Goal: Information Seeking & Learning: Learn about a topic

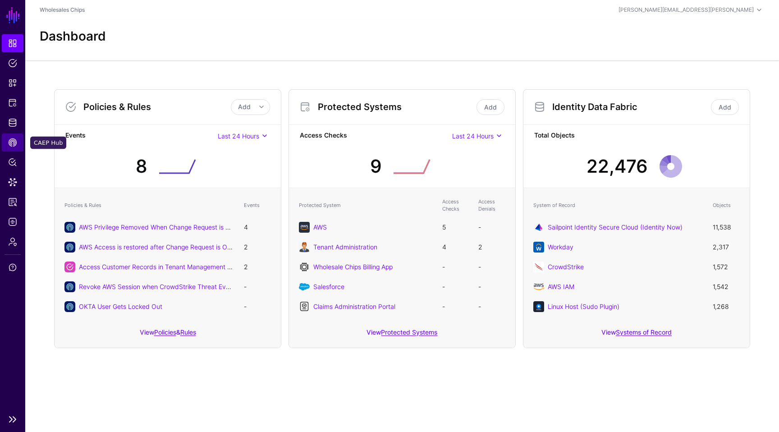
click at [11, 148] on link "CAEP Hub" at bounding box center [13, 143] width 22 height 18
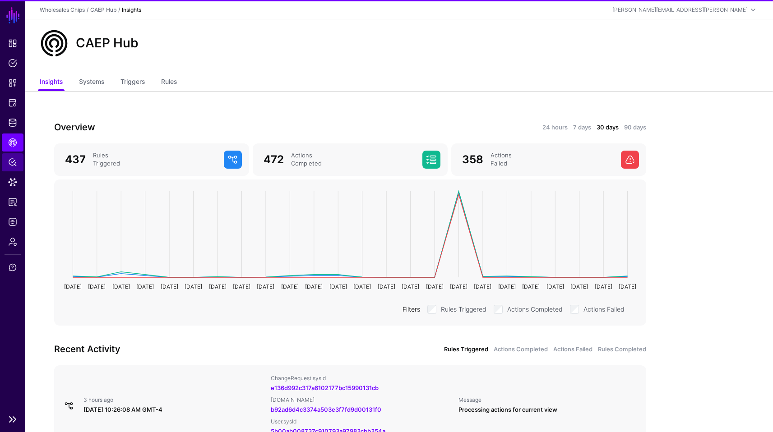
click at [12, 159] on span "Policy Lens" at bounding box center [12, 162] width 9 height 9
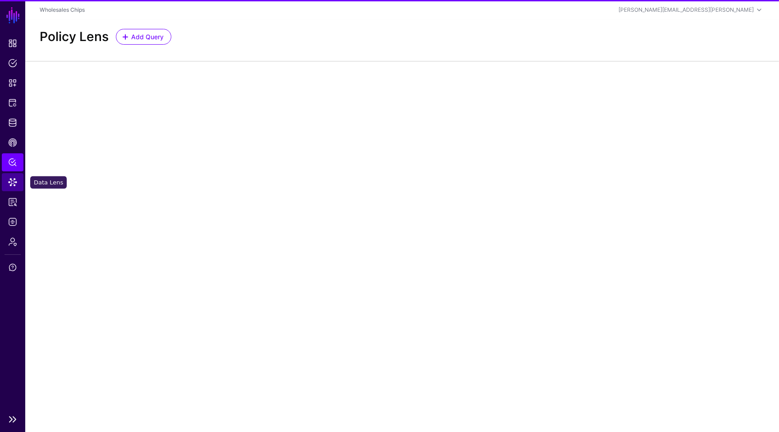
click at [9, 186] on span "Data Lens" at bounding box center [12, 182] width 9 height 9
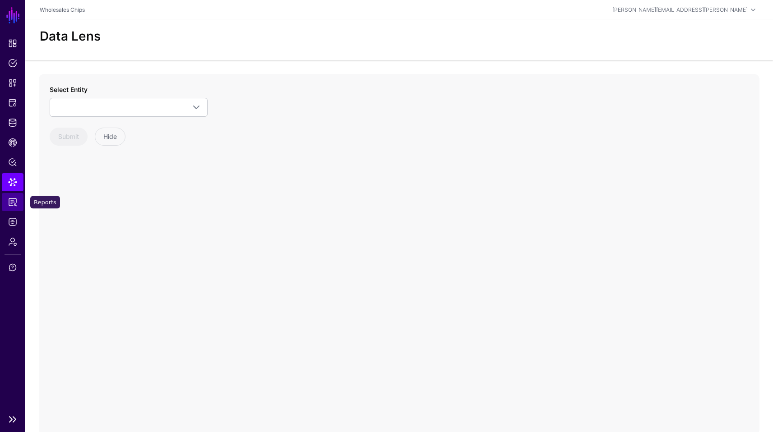
click at [11, 203] on span "Reports" at bounding box center [12, 202] width 9 height 9
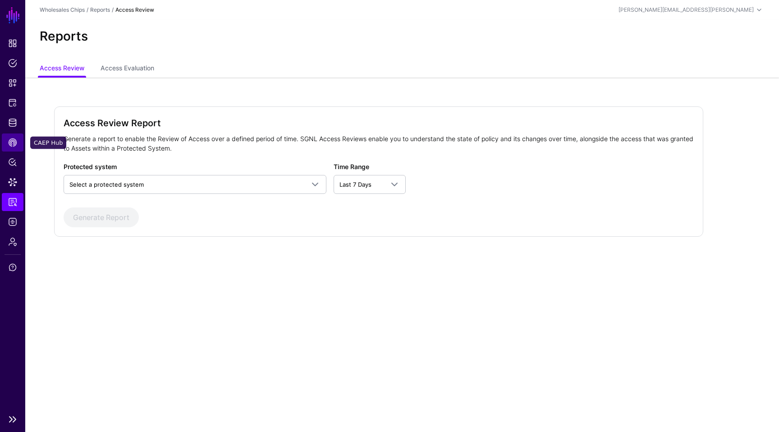
click at [5, 143] on link "CAEP Hub" at bounding box center [13, 143] width 22 height 18
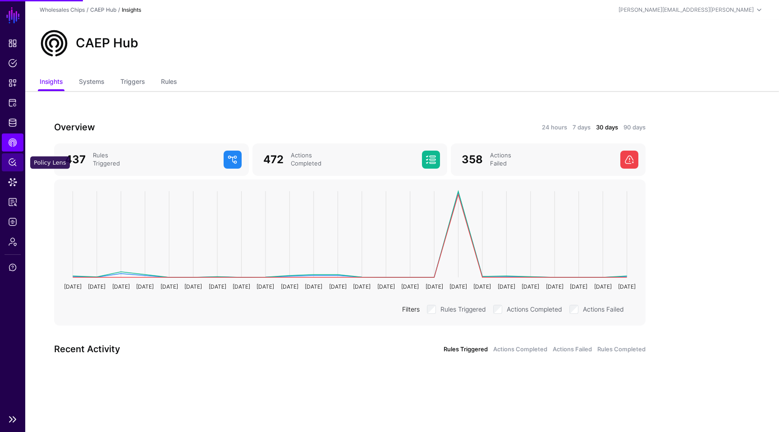
click at [12, 160] on span "Policy Lens" at bounding box center [12, 162] width 9 height 9
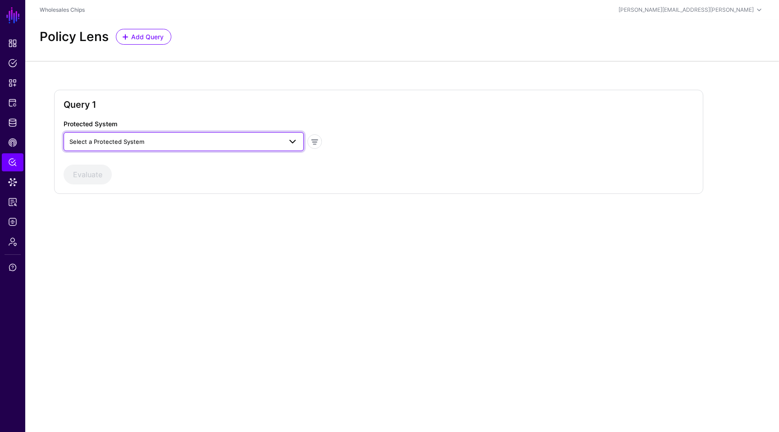
click at [212, 138] on span "Select a Protected System" at bounding box center [175, 142] width 212 height 10
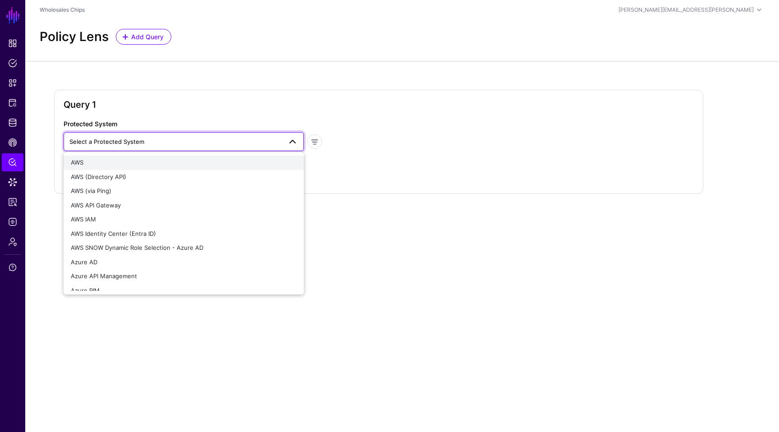
click at [179, 163] on div "AWS" at bounding box center [184, 162] width 226 height 9
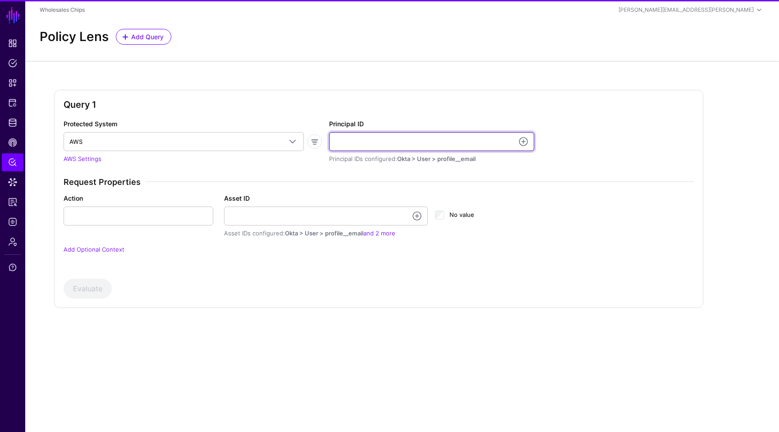
click at [386, 149] on input "Principal ID" at bounding box center [431, 141] width 205 height 19
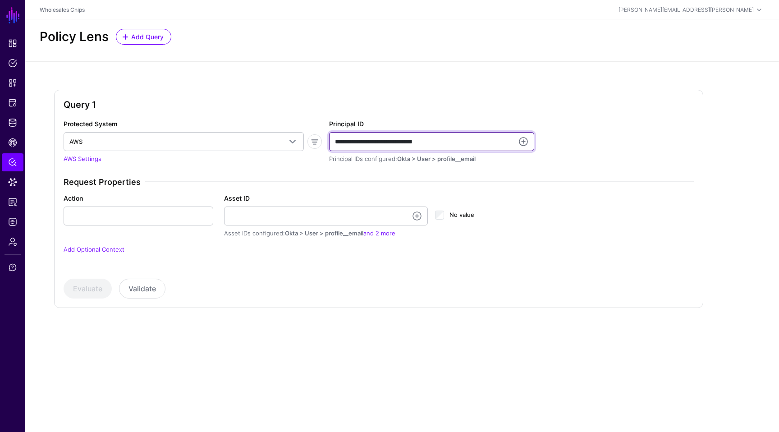
type input "**********"
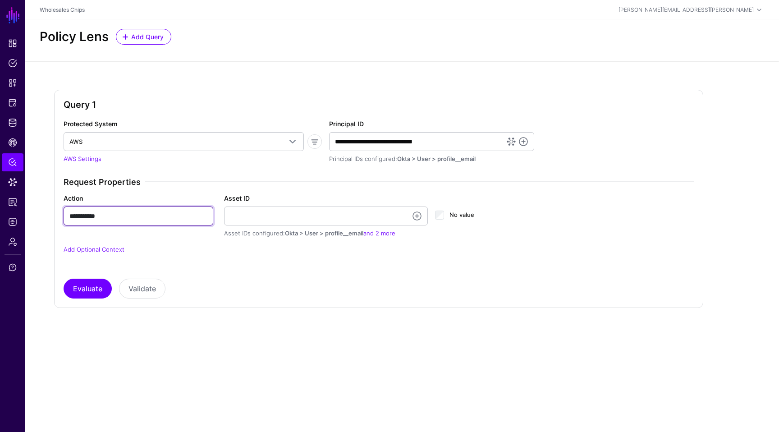
type input "**********"
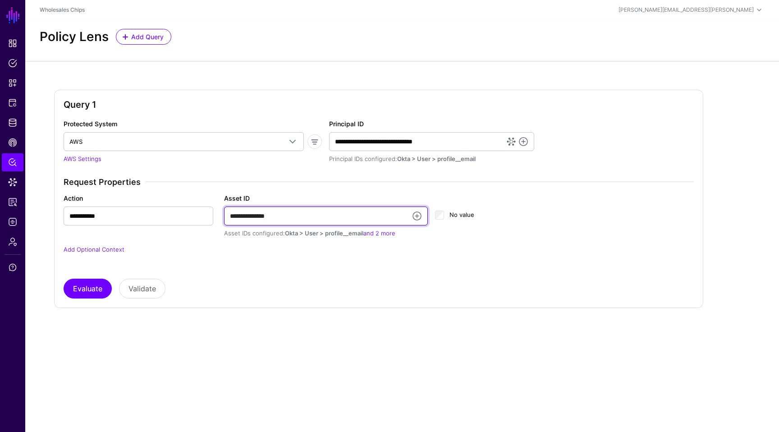
type input "**********"
click at [422, 324] on div "Query 1 Protected System AWS AWS AWS (Directory API) AWS (via Ping) AWS API Gat…" at bounding box center [402, 206] width 754 height 290
click at [412, 289] on div "Evaluate Validate" at bounding box center [379, 289] width 631 height 20
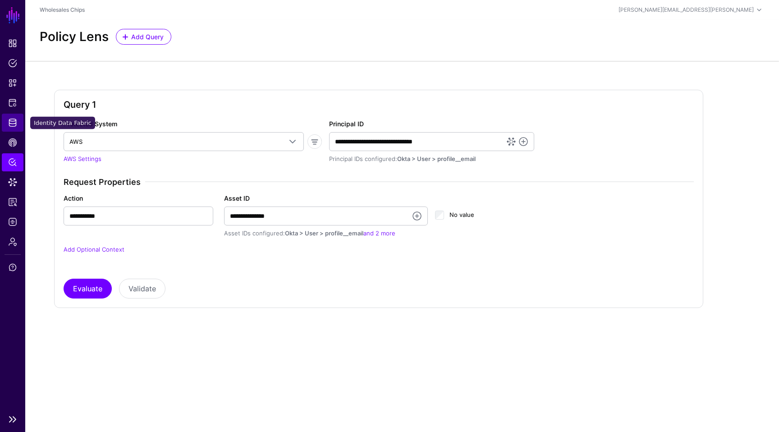
click at [14, 121] on span "Identity Data Fabric" at bounding box center [12, 122] width 9 height 9
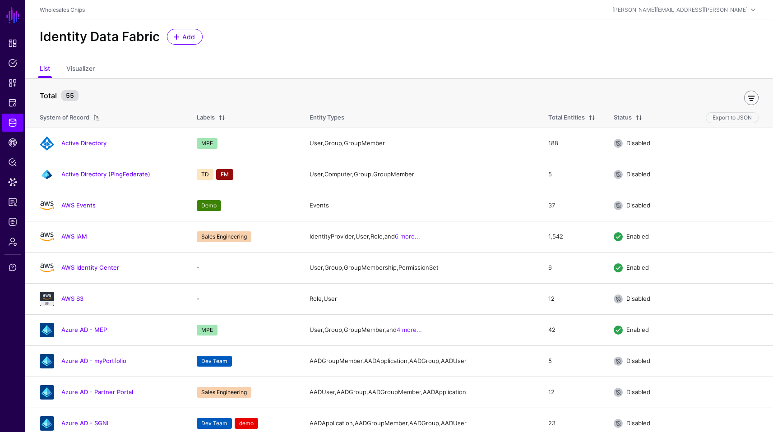
click at [748, 101] on link at bounding box center [751, 98] width 14 height 14
click at [97, 97] on input "text" at bounding box center [79, 95] width 78 height 17
click at [163, 101] on link "Include Labels" at bounding box center [161, 95] width 72 height 17
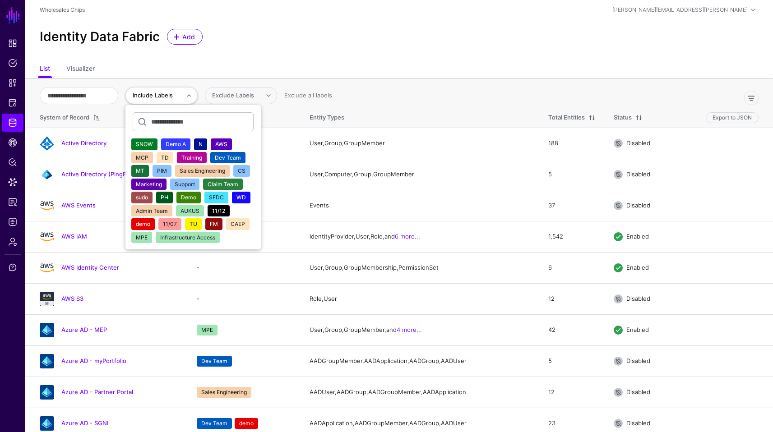
click at [227, 142] on span "AWS" at bounding box center [221, 144] width 12 height 7
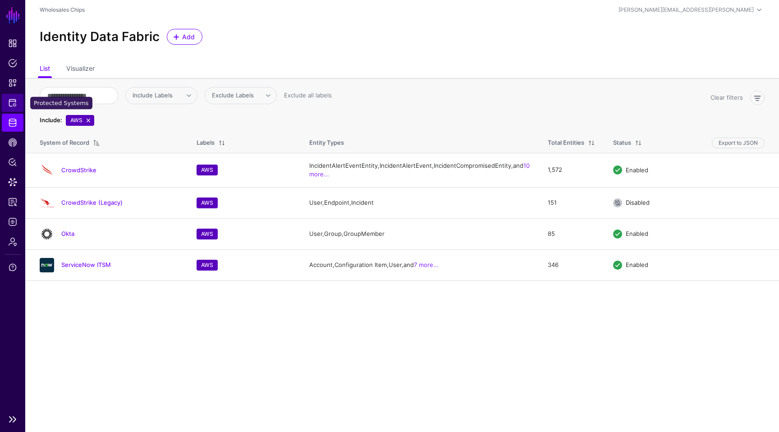
click at [9, 102] on span "Protected Systems" at bounding box center [12, 102] width 9 height 9
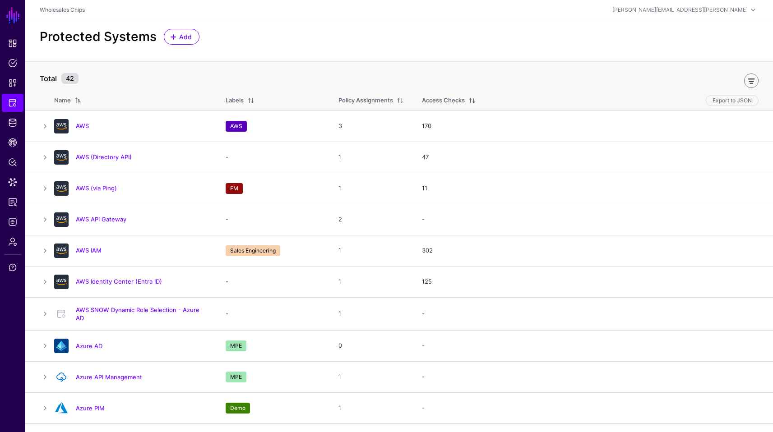
click at [757, 81] on link at bounding box center [751, 81] width 14 height 14
click at [73, 80] on span "Include Labels" at bounding box center [67, 77] width 40 height 7
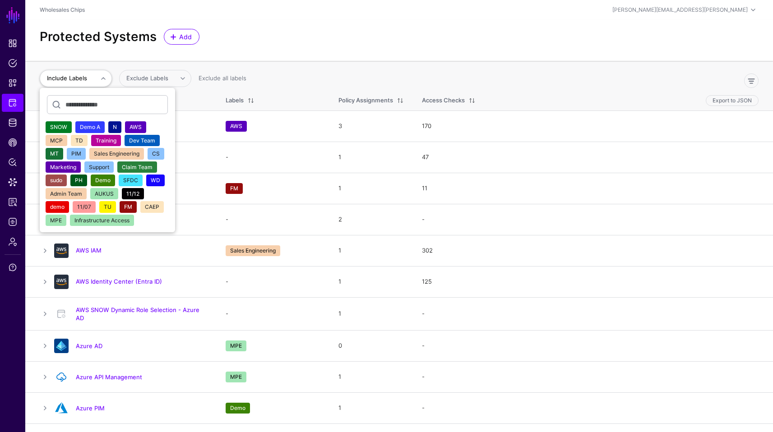
click at [132, 125] on span "AWS" at bounding box center [135, 127] width 12 height 7
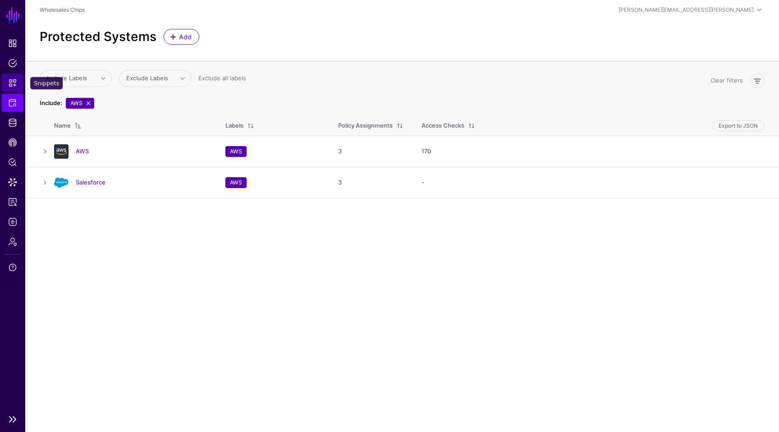
click at [15, 77] on link "Snippets" at bounding box center [13, 83] width 22 height 18
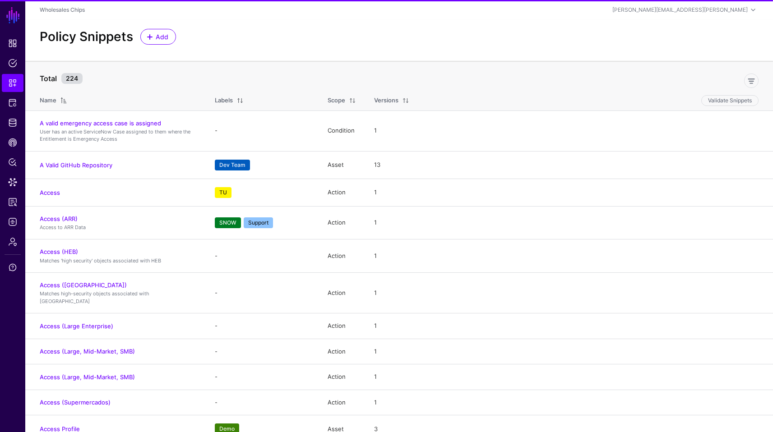
click at [751, 90] on div at bounding box center [424, 80] width 676 height 21
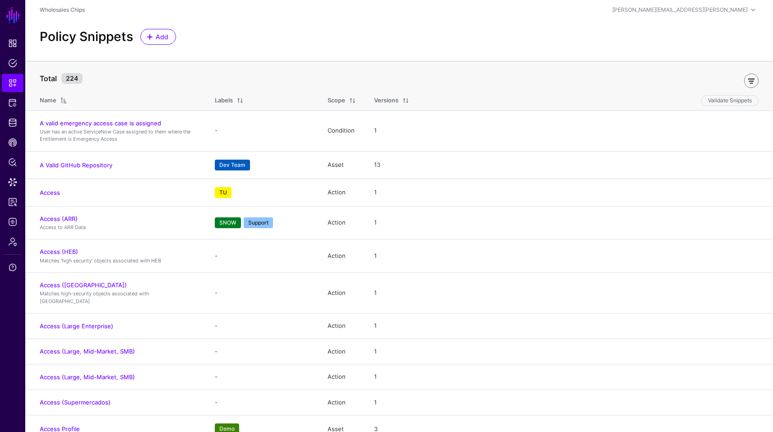
click at [751, 85] on link at bounding box center [751, 81] width 14 height 14
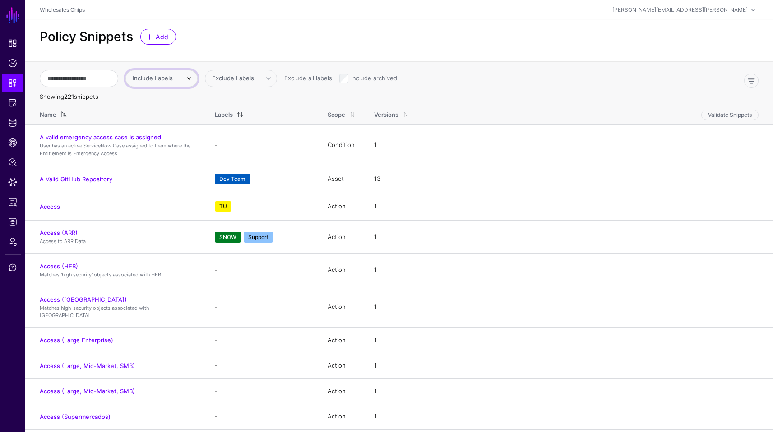
click at [160, 73] on span "Include Labels" at bounding box center [162, 78] width 59 height 11
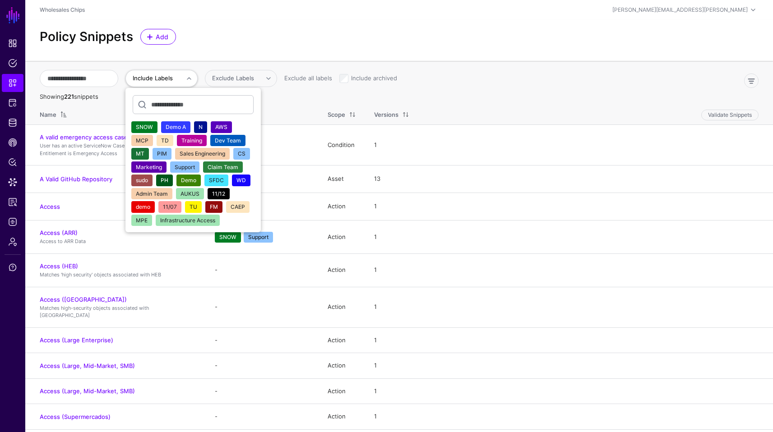
click at [226, 124] on span "AWS" at bounding box center [221, 127] width 12 height 7
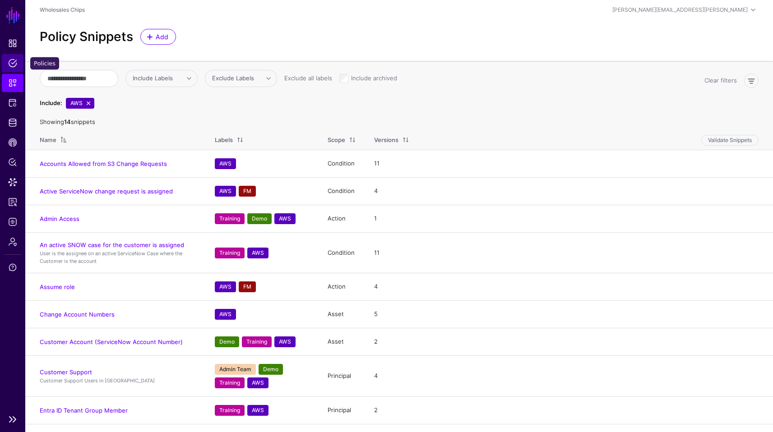
click at [14, 66] on span "Policies" at bounding box center [12, 63] width 9 height 9
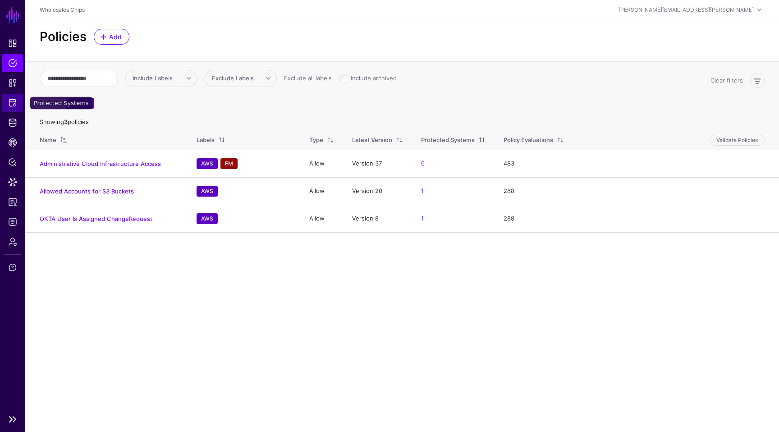
click at [14, 107] on link "Protected Systems" at bounding box center [13, 103] width 22 height 18
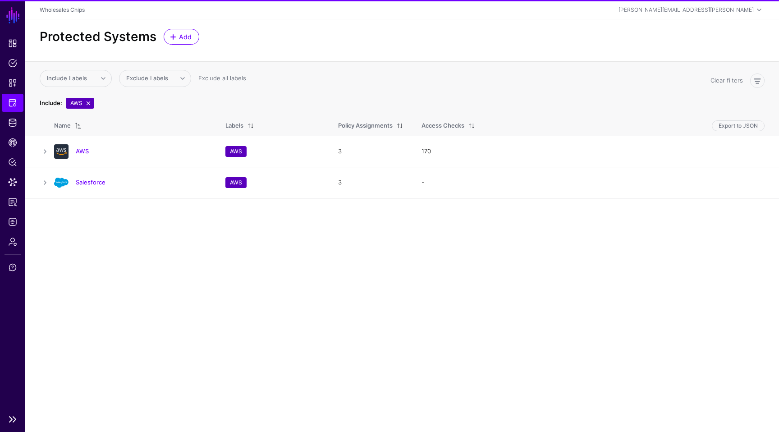
click at [12, 132] on ul "Dashboard Policies Snippets Protected Systems Identity Data Fabric CAEP Hub Pol…" at bounding box center [12, 221] width 25 height 375
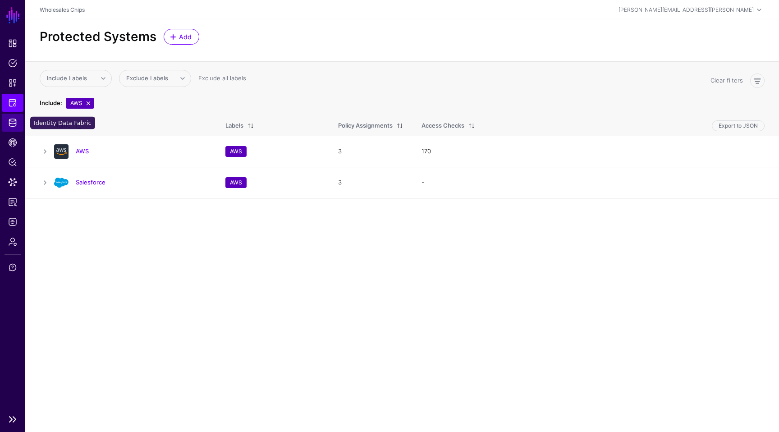
click at [14, 127] on link "Identity Data Fabric" at bounding box center [13, 123] width 22 height 18
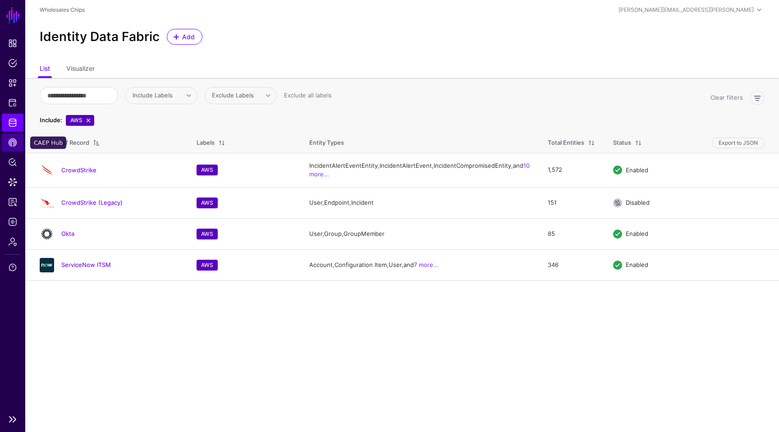
click at [12, 144] on span "CAEP Hub" at bounding box center [12, 142] width 9 height 9
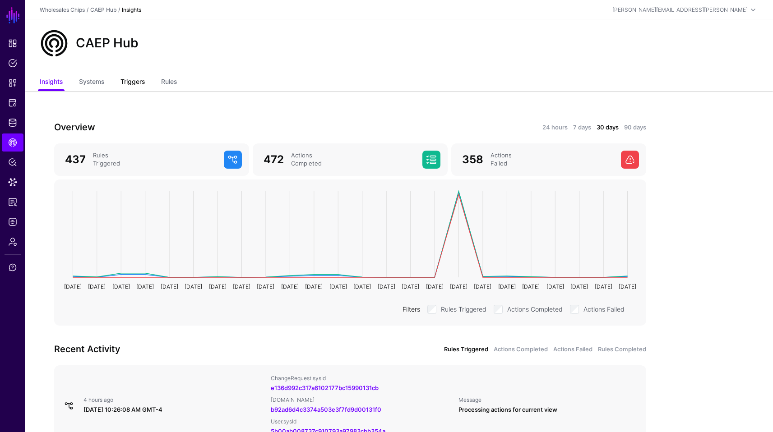
click at [140, 81] on link "Triggers" at bounding box center [132, 82] width 24 height 17
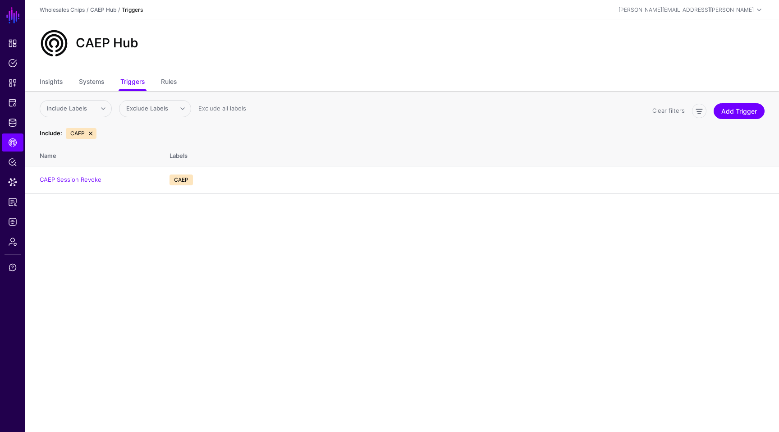
click at [90, 132] on link at bounding box center [90, 133] width 7 height 7
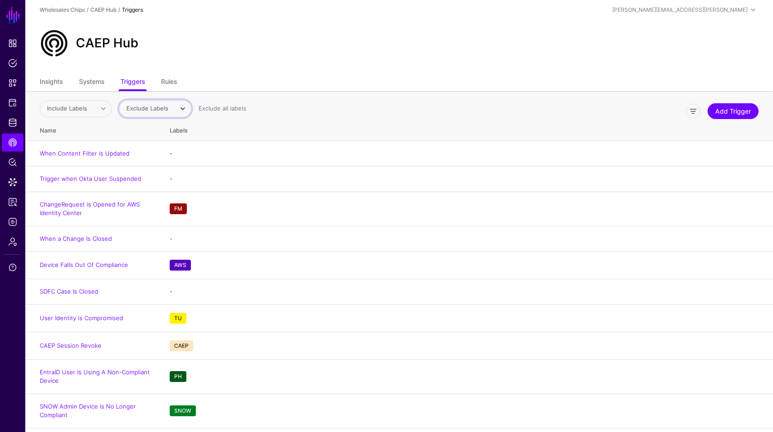
click at [138, 109] on span "Exclude Labels" at bounding box center [147, 108] width 42 height 7
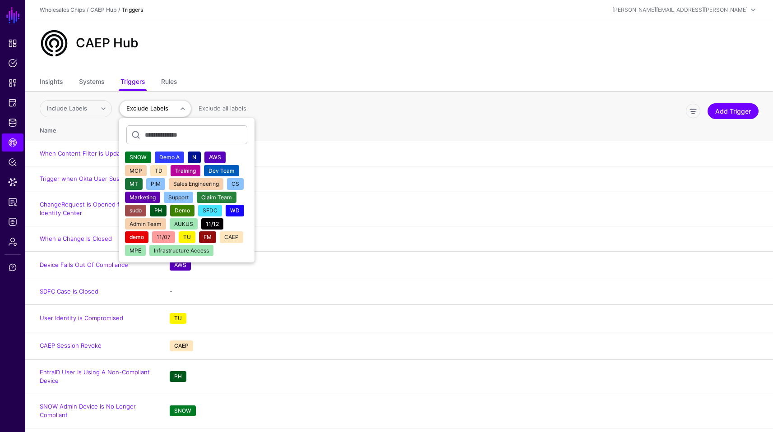
click at [224, 155] on button "AWS" at bounding box center [214, 158] width 21 height 12
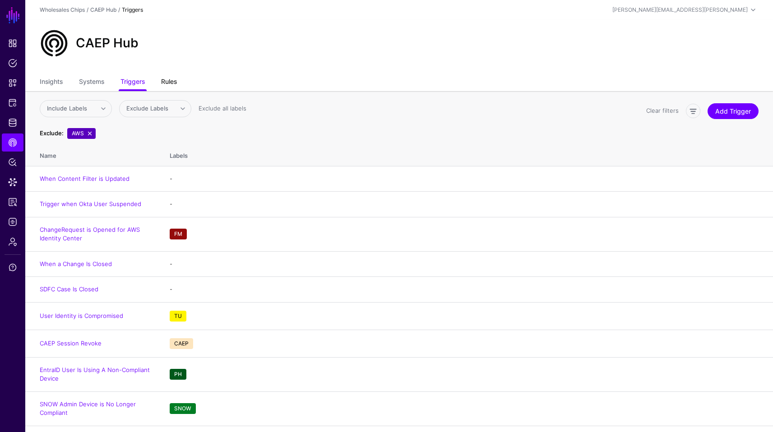
click at [175, 86] on link "Rules" at bounding box center [169, 82] width 16 height 17
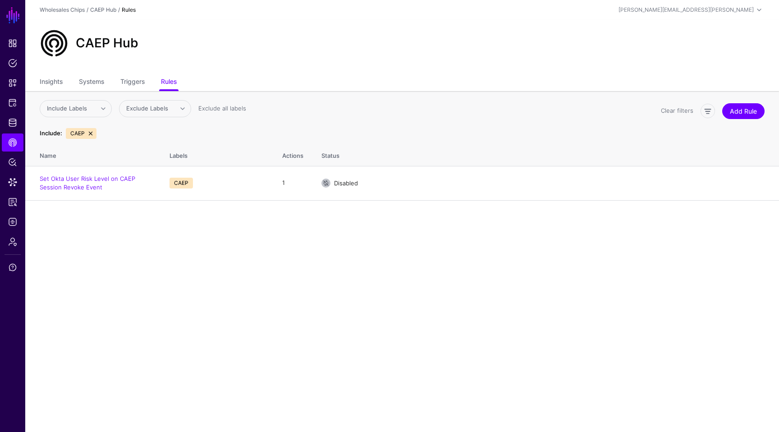
click at [93, 132] on link at bounding box center [90, 133] width 7 height 7
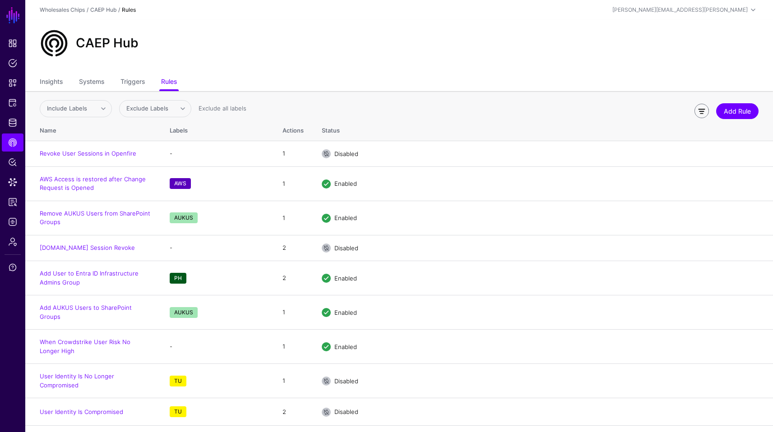
click at [702, 111] on link at bounding box center [701, 111] width 14 height 14
click at [698, 114] on link at bounding box center [701, 111] width 14 height 14
click at [87, 112] on span "Include Labels" at bounding box center [67, 108] width 40 height 7
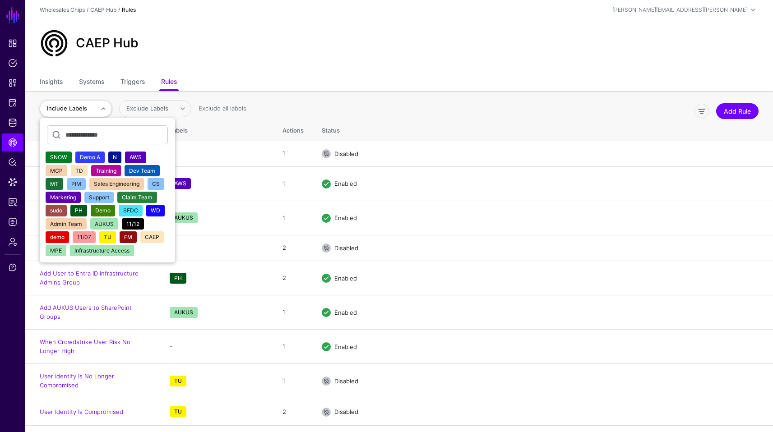
click at [141, 154] on span "AWS" at bounding box center [135, 157] width 12 height 7
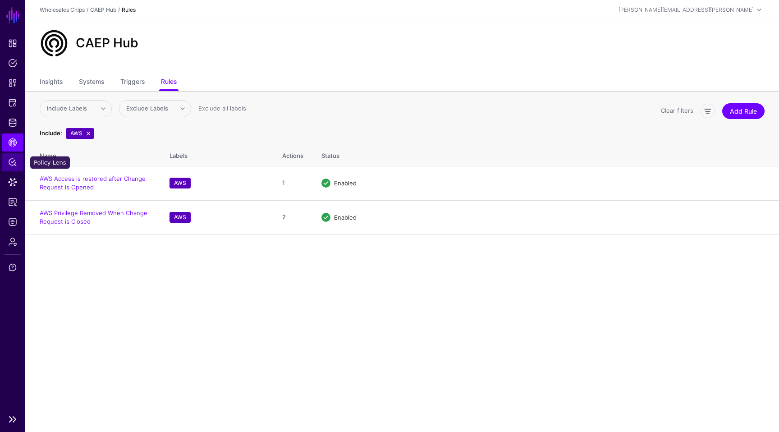
click at [8, 166] on span "Policy Lens" at bounding box center [12, 162] width 9 height 9
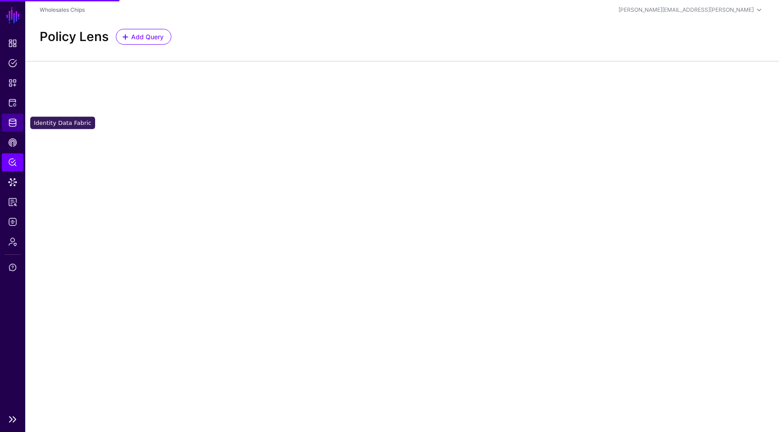
click at [15, 121] on span "Identity Data Fabric" at bounding box center [12, 122] width 9 height 9
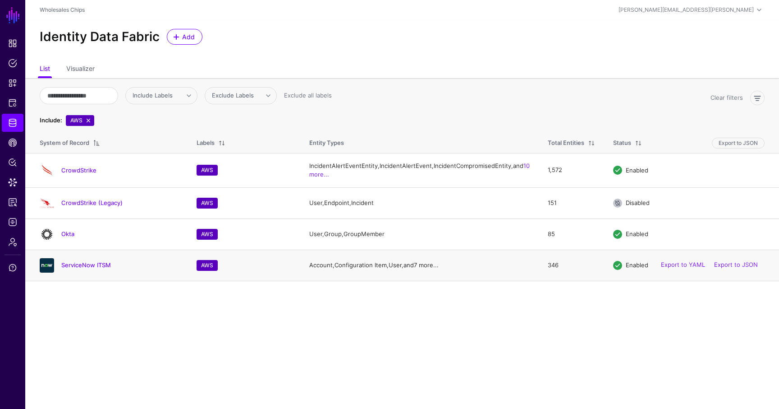
click at [414, 268] on link "7 more..." at bounding box center [426, 264] width 25 height 7
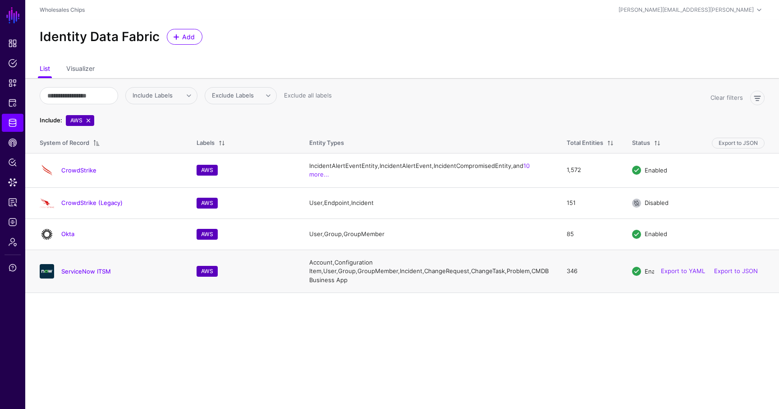
click at [368, 288] on td "Account, Configuration Item, User, Group, GroupMember, Incident, ChangeRequest,…" at bounding box center [429, 270] width 258 height 43
click at [319, 178] on link "10 more..." at bounding box center [419, 170] width 221 height 16
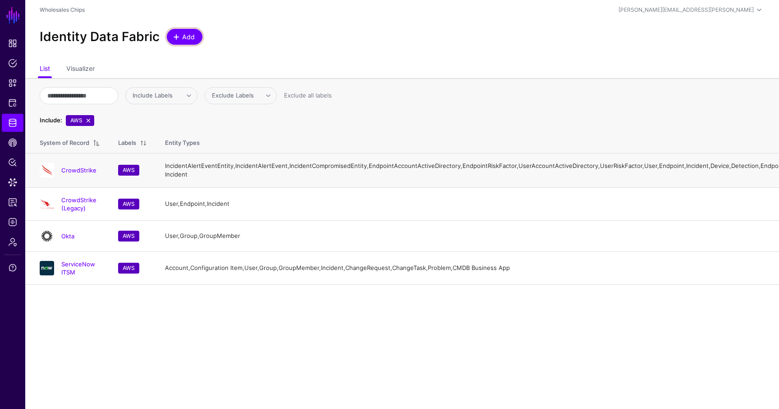
click at [195, 38] on link "Add" at bounding box center [185, 37] width 36 height 16
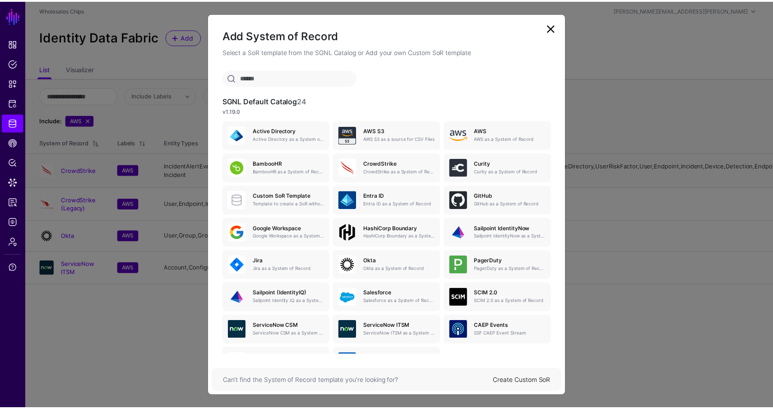
scroll to position [32, 0]
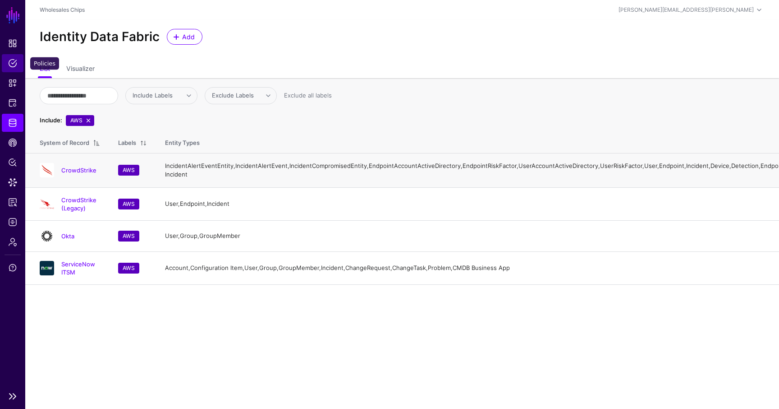
click at [11, 63] on span "Policies" at bounding box center [12, 63] width 9 height 9
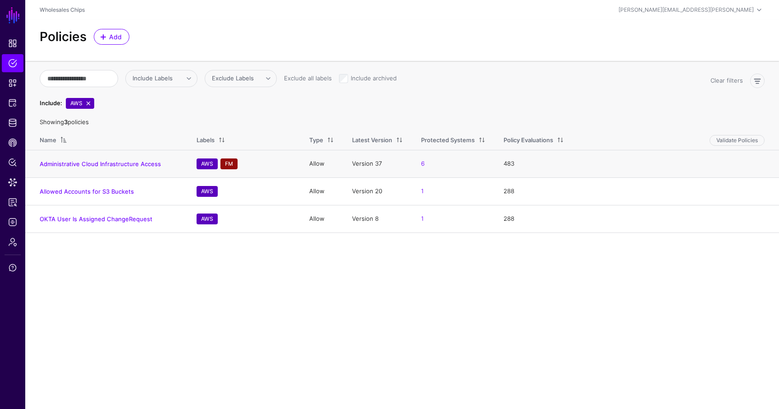
click at [121, 159] on td "Administrative Cloud Infrastructure Access" at bounding box center [106, 164] width 162 height 28
click at [122, 164] on link "Administrative Cloud Infrastructure Access" at bounding box center [100, 163] width 121 height 7
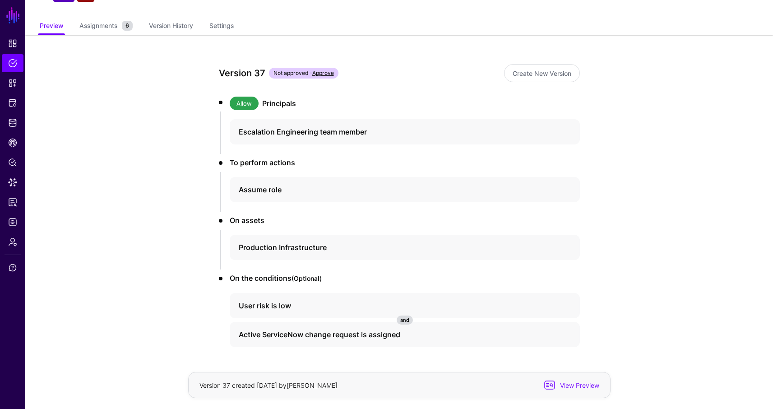
scroll to position [73, 0]
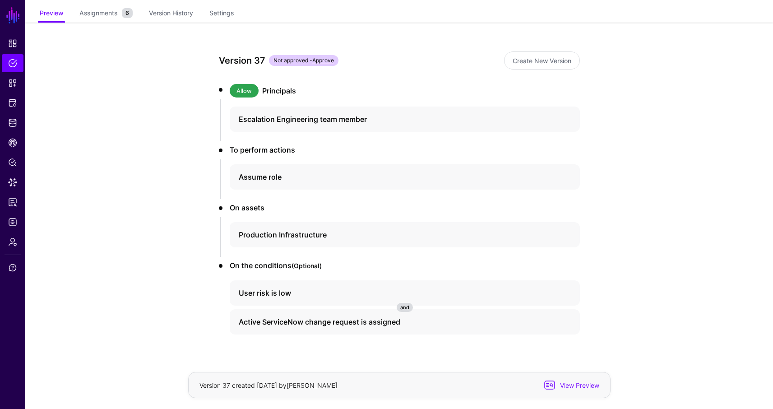
click at [670, 238] on app-policies-v2-item-preview "Version 37 Not approved - Approve Create New Version Allow Principals Escalatio…" at bounding box center [398, 225] width 747 height 404
click at [15, 85] on span "Snippets" at bounding box center [12, 82] width 9 height 9
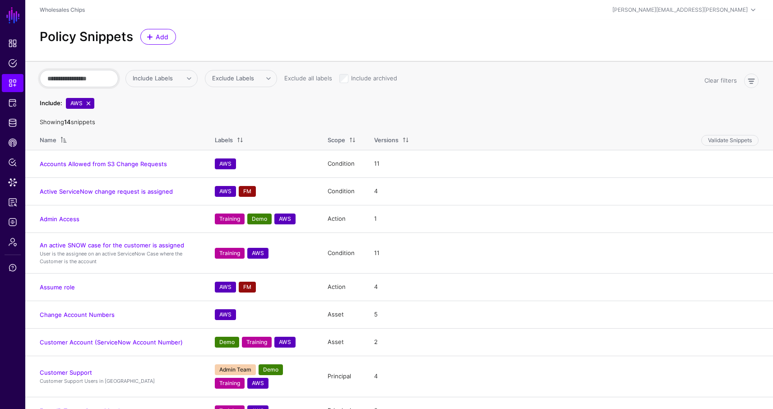
click at [110, 79] on input "text" at bounding box center [79, 78] width 78 height 17
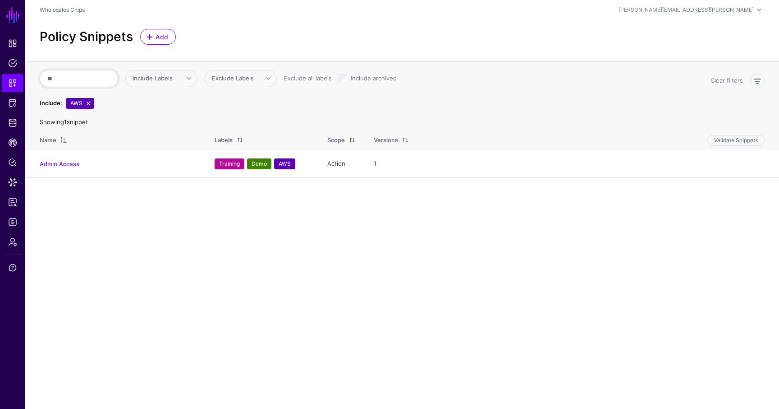
type input "*"
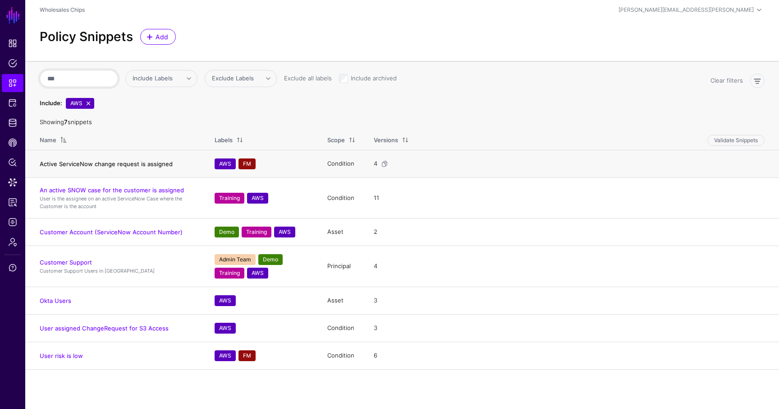
type input "***"
click at [140, 163] on link "Active ServiceNow change request is assigned" at bounding box center [106, 163] width 133 height 7
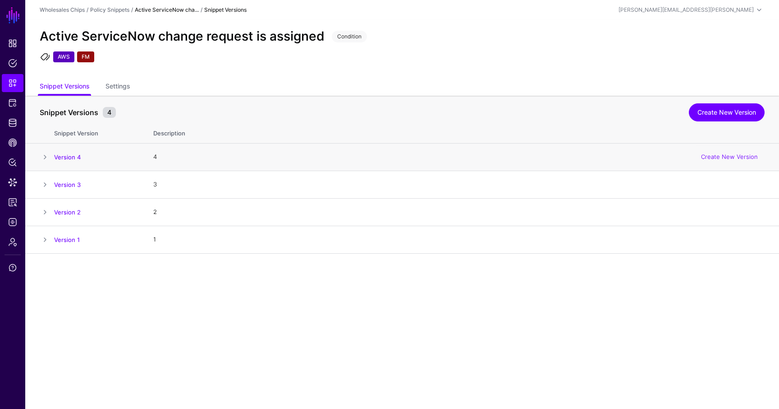
click at [44, 156] on span at bounding box center [45, 157] width 11 height 11
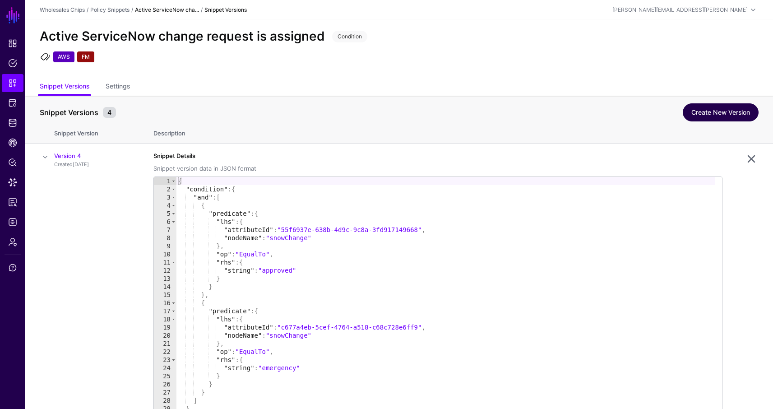
click at [726, 117] on link "Create New Version" at bounding box center [720, 112] width 76 height 18
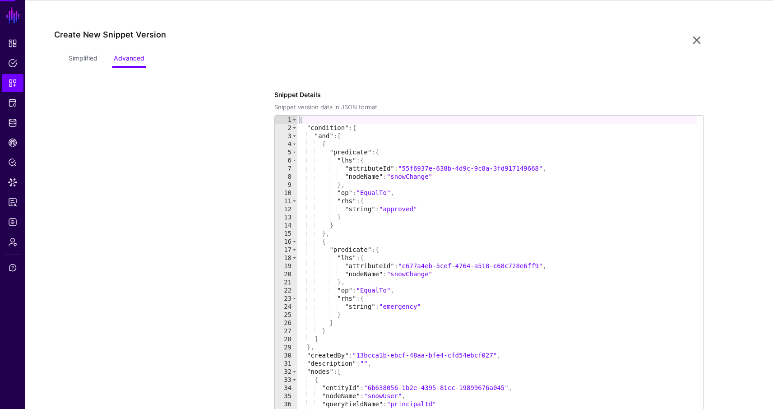
scroll to position [253, 0]
click at [68, 63] on div "Simplified Advanced" at bounding box center [378, 58] width 649 height 17
click at [78, 61] on link "Simplified" at bounding box center [83, 58] width 29 height 17
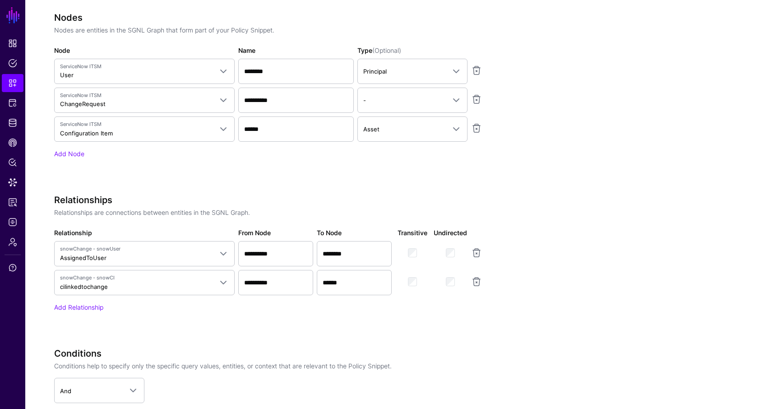
scroll to position [500, 0]
click at [564, 194] on app-snippets-creator "Specify the components of your Snippet Version Policy Snippet Versions are comp…" at bounding box center [378, 187] width 649 height 688
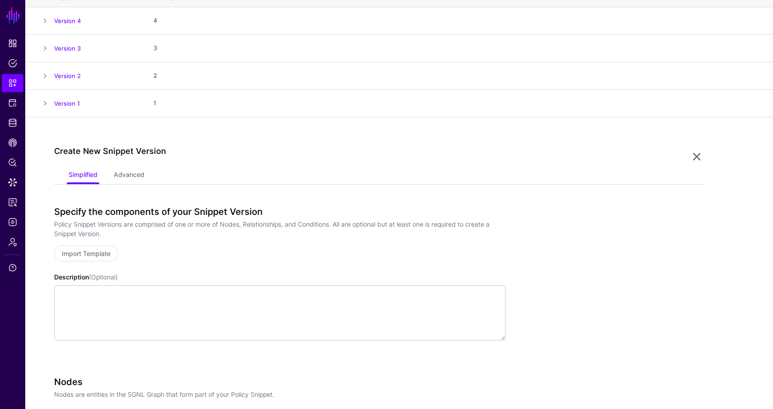
scroll to position [0, 0]
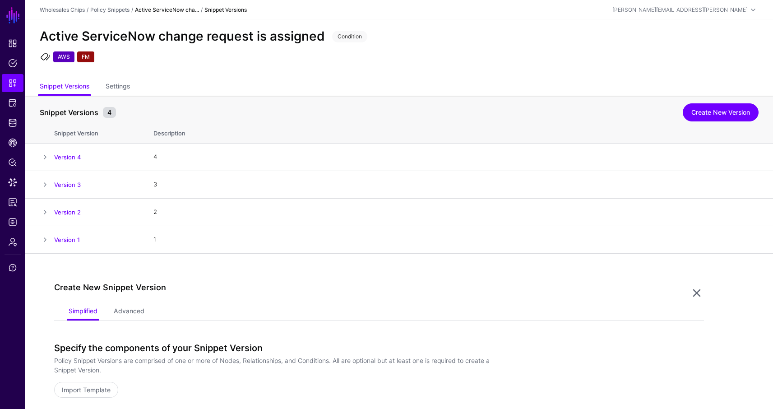
click at [253, 81] on ul "Snippet Versions Settings" at bounding box center [399, 86] width 718 height 17
click at [271, 76] on div "Active ServiceNow change request is assigned Condition AWS FM" at bounding box center [398, 49] width 747 height 59
click at [14, 167] on link "Policy Lens" at bounding box center [13, 162] width 22 height 18
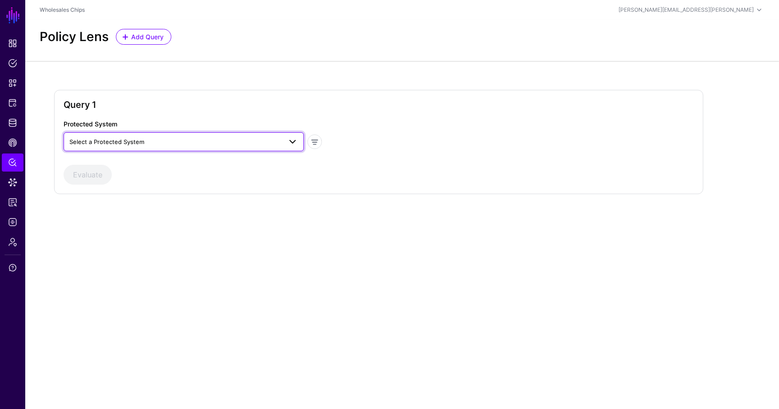
click at [133, 140] on span "Select a Protected System" at bounding box center [106, 141] width 75 height 7
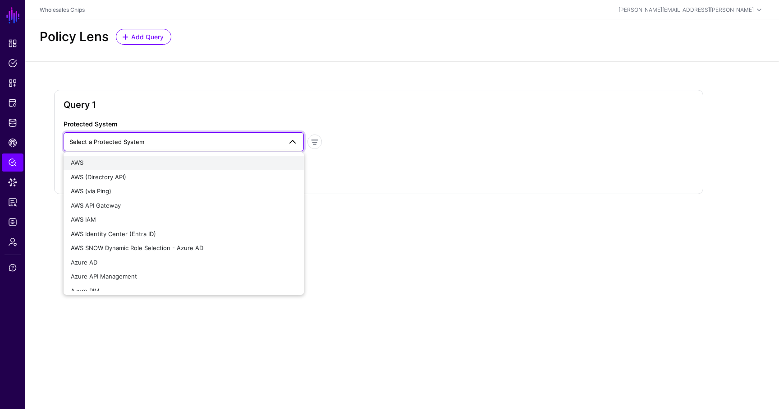
click at [125, 159] on div "AWS" at bounding box center [184, 162] width 226 height 9
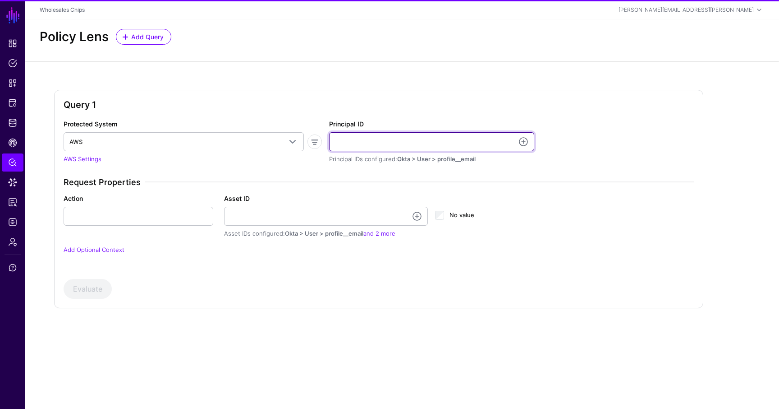
click at [368, 137] on input "Principal ID" at bounding box center [431, 141] width 205 height 19
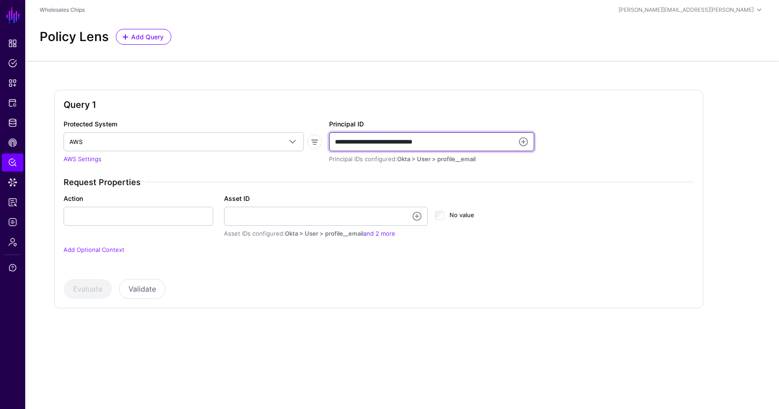
type input "**********"
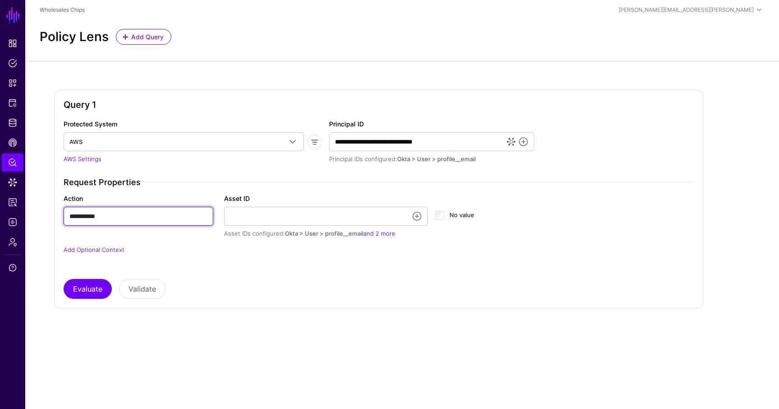
type input "**********"
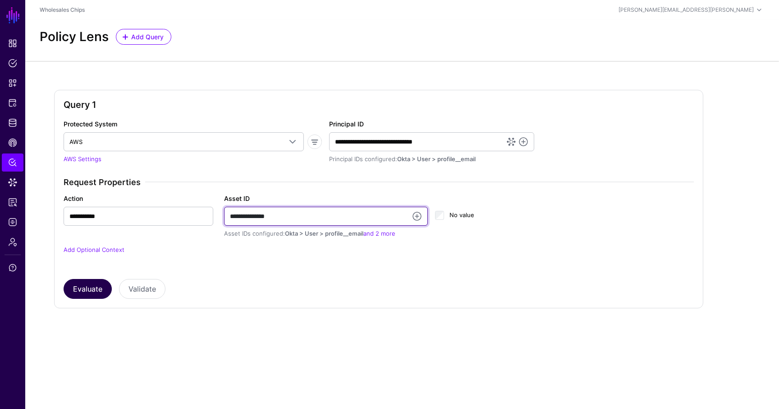
type input "**********"
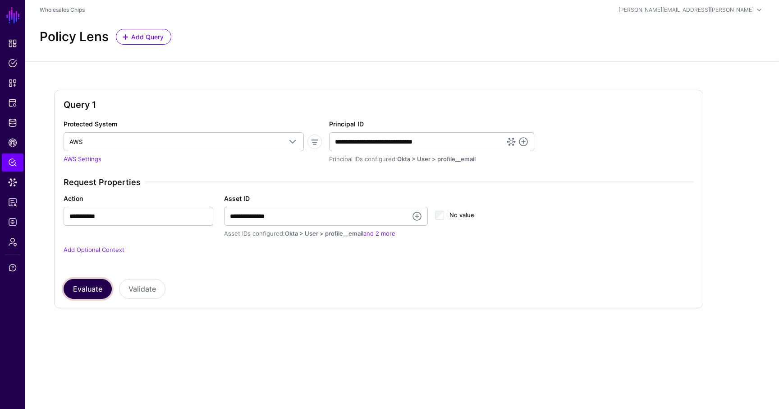
click at [96, 289] on button "Evaluate" at bounding box center [88, 289] width 48 height 20
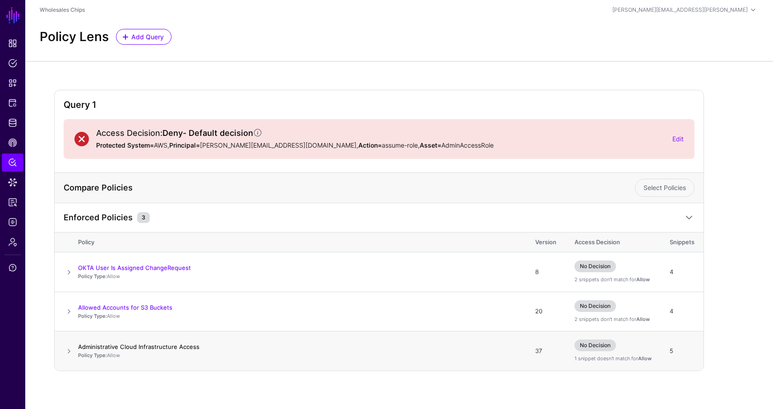
click at [175, 343] on link "Administrative Cloud Infrastructure Access" at bounding box center [138, 346] width 121 height 7
click at [65, 352] on span at bounding box center [69, 350] width 11 height 11
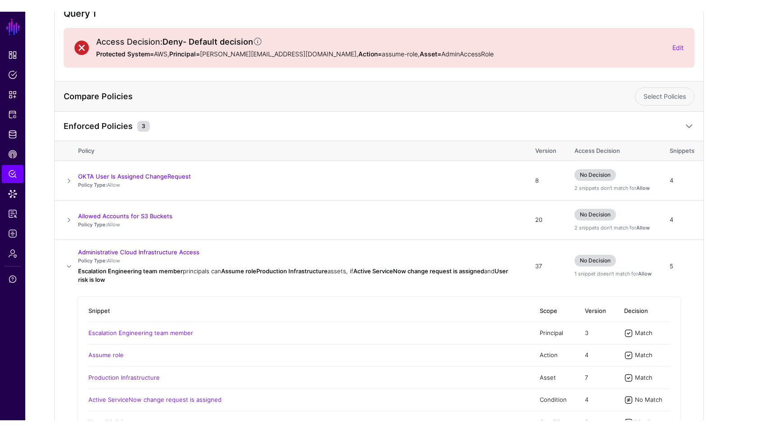
scroll to position [104, 0]
